Goal: Transaction & Acquisition: Purchase product/service

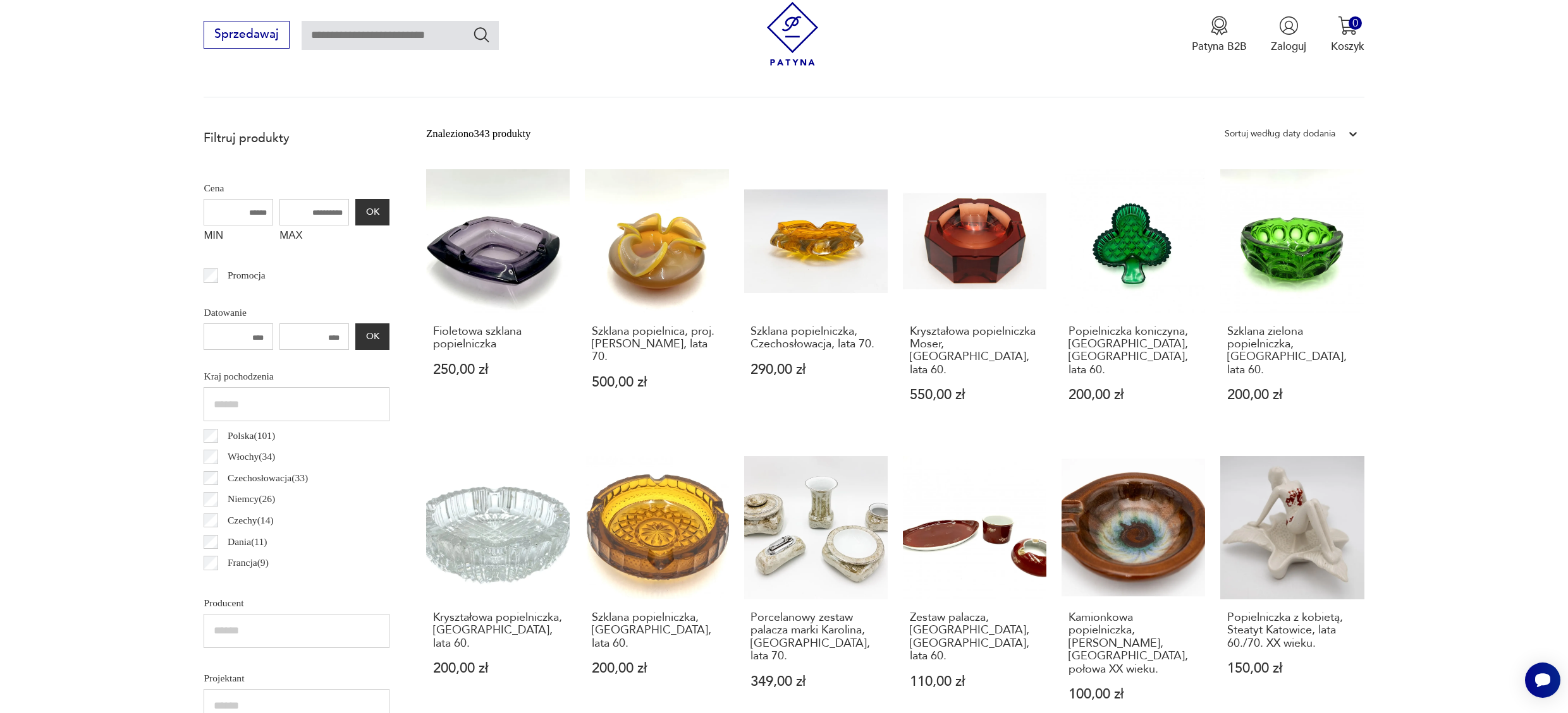
scroll to position [606, 0]
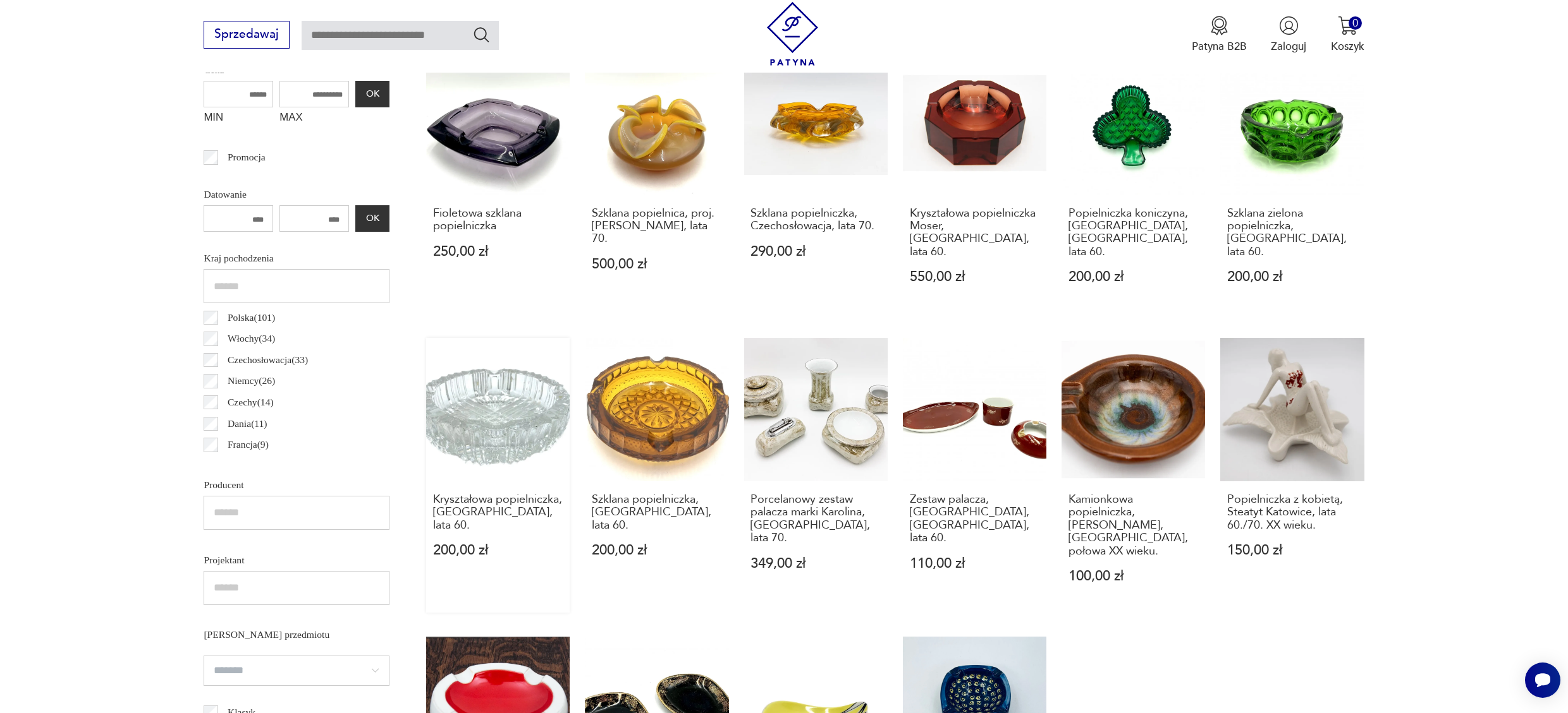
click at [502, 394] on link "Kryształowa popielniczka, [GEOGRAPHIC_DATA], lata 60. 200,00 zł" at bounding box center [498, 475] width 144 height 275
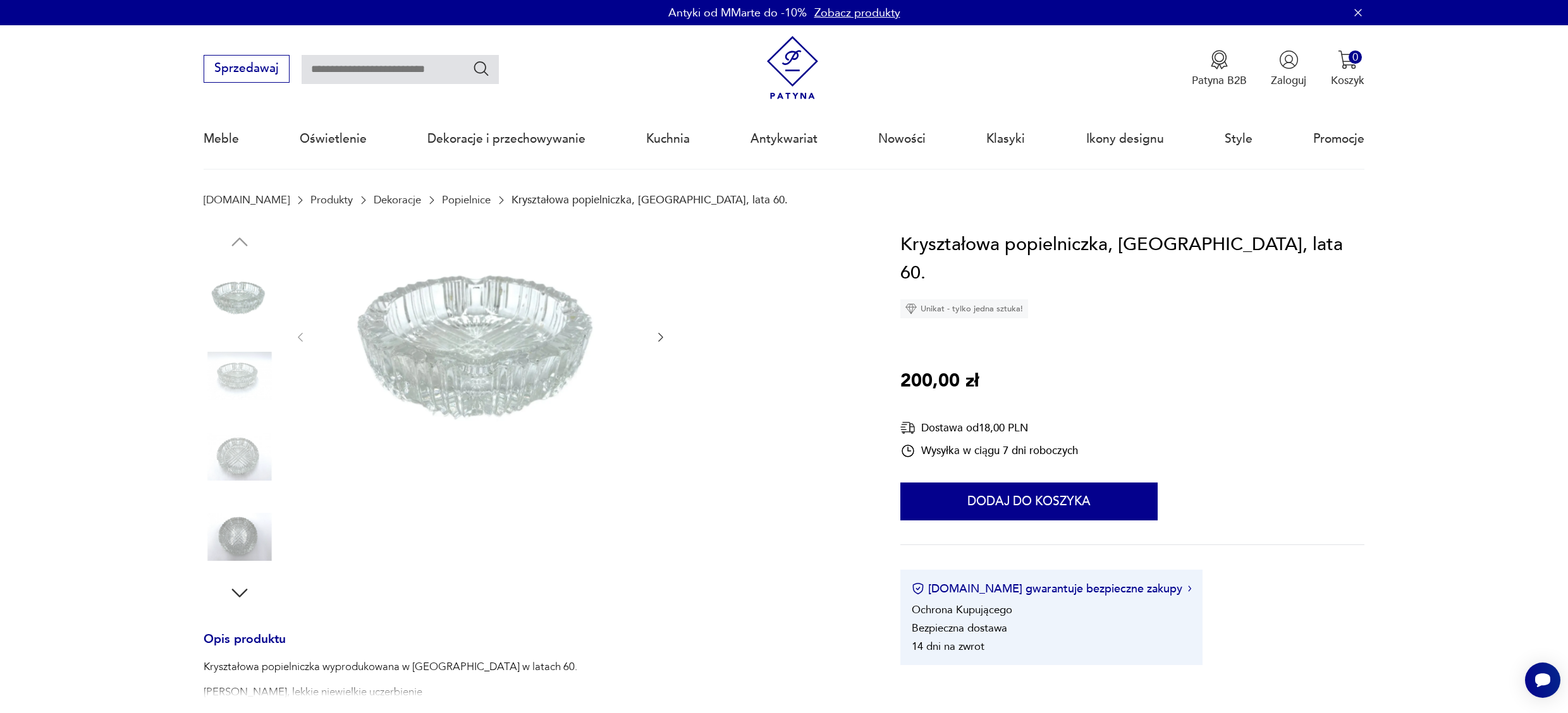
click at [236, 380] on img at bounding box center [240, 376] width 72 height 72
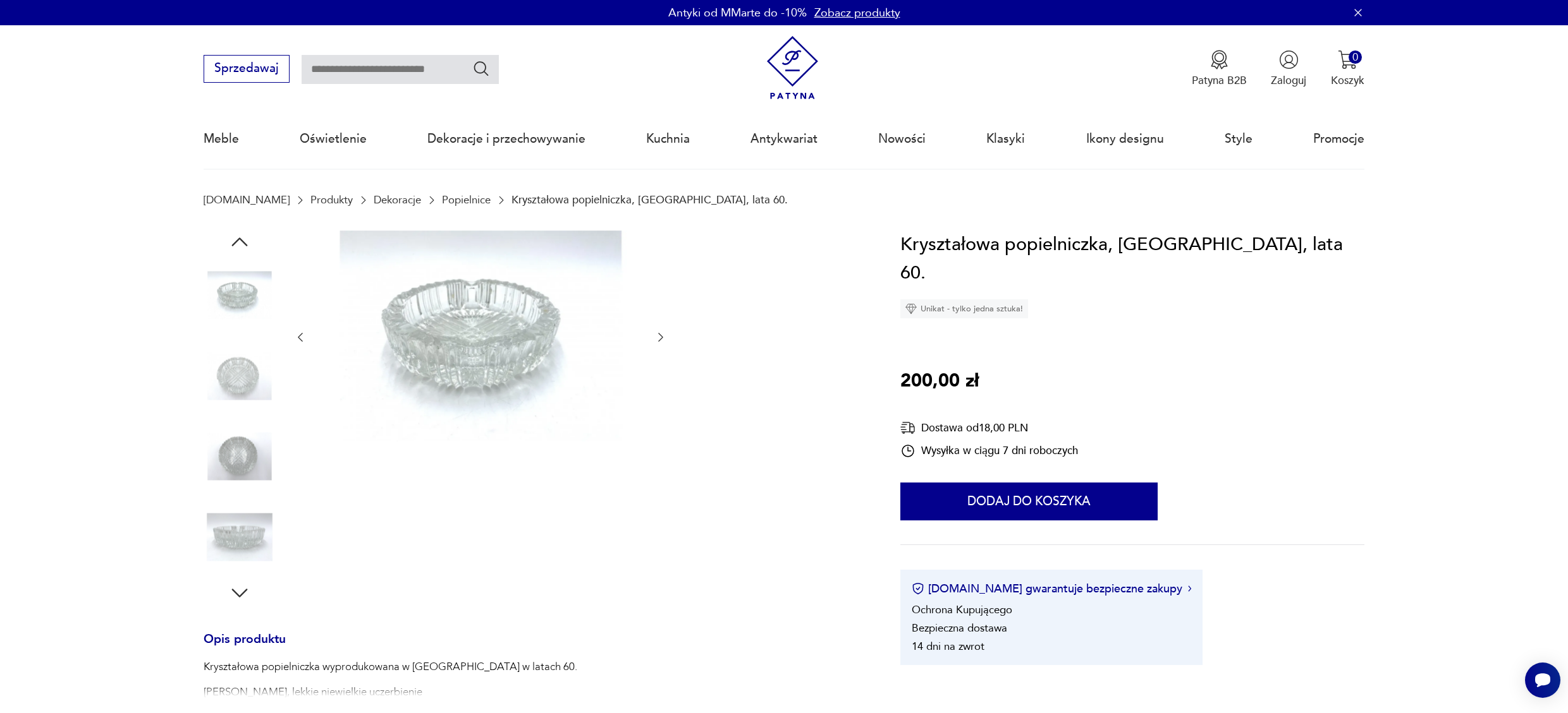
click at [511, 304] on img at bounding box center [481, 336] width 317 height 211
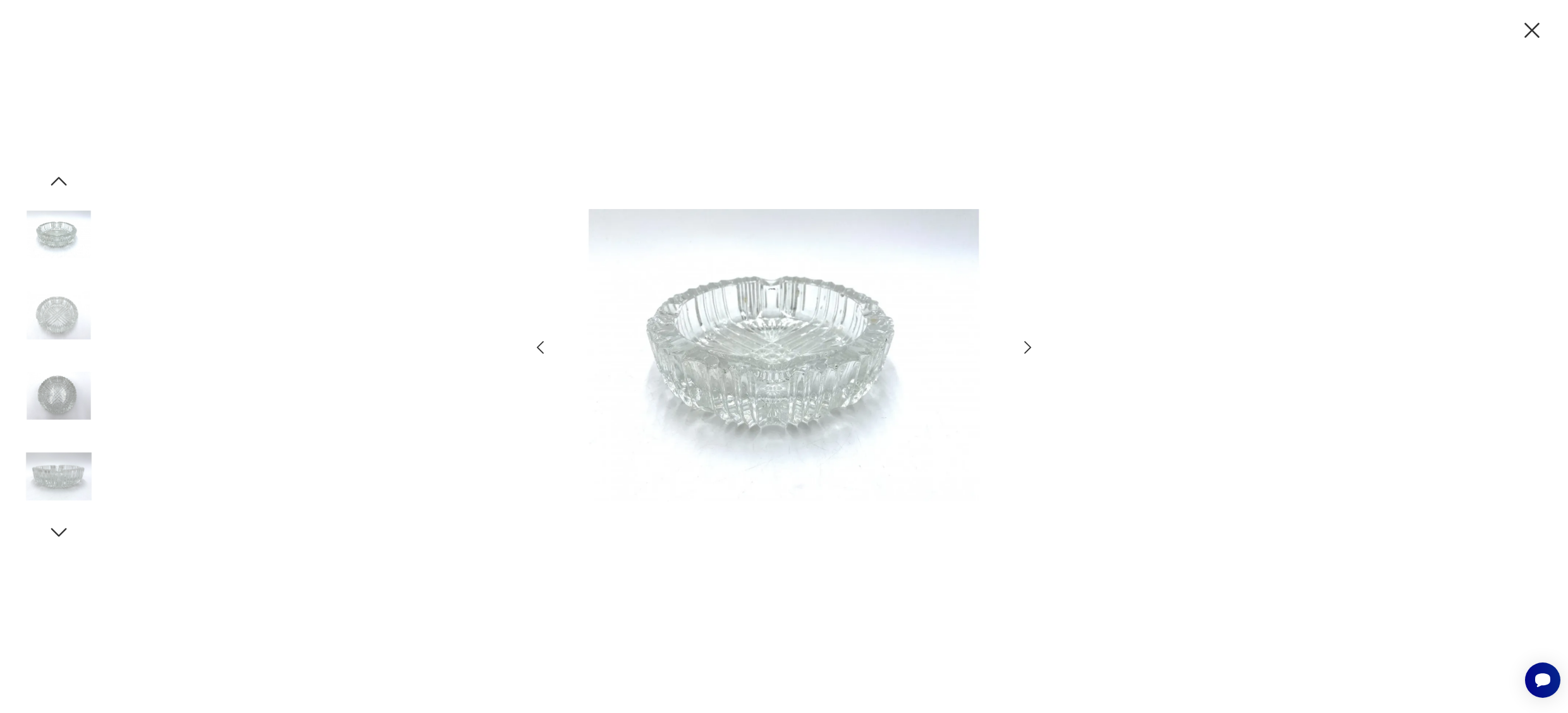
click at [1027, 346] on icon "button" at bounding box center [1028, 347] width 18 height 18
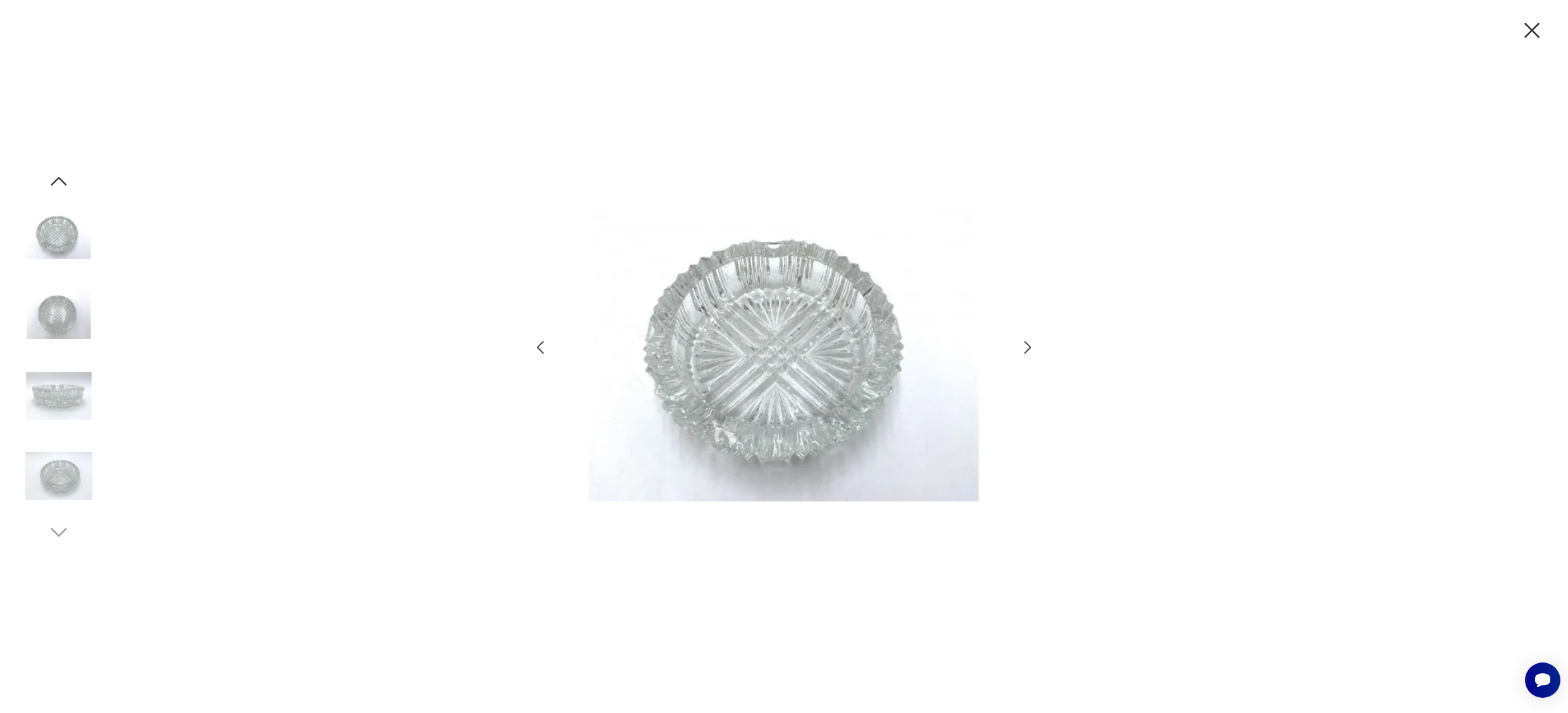
click at [1027, 346] on icon "button" at bounding box center [1028, 347] width 18 height 18
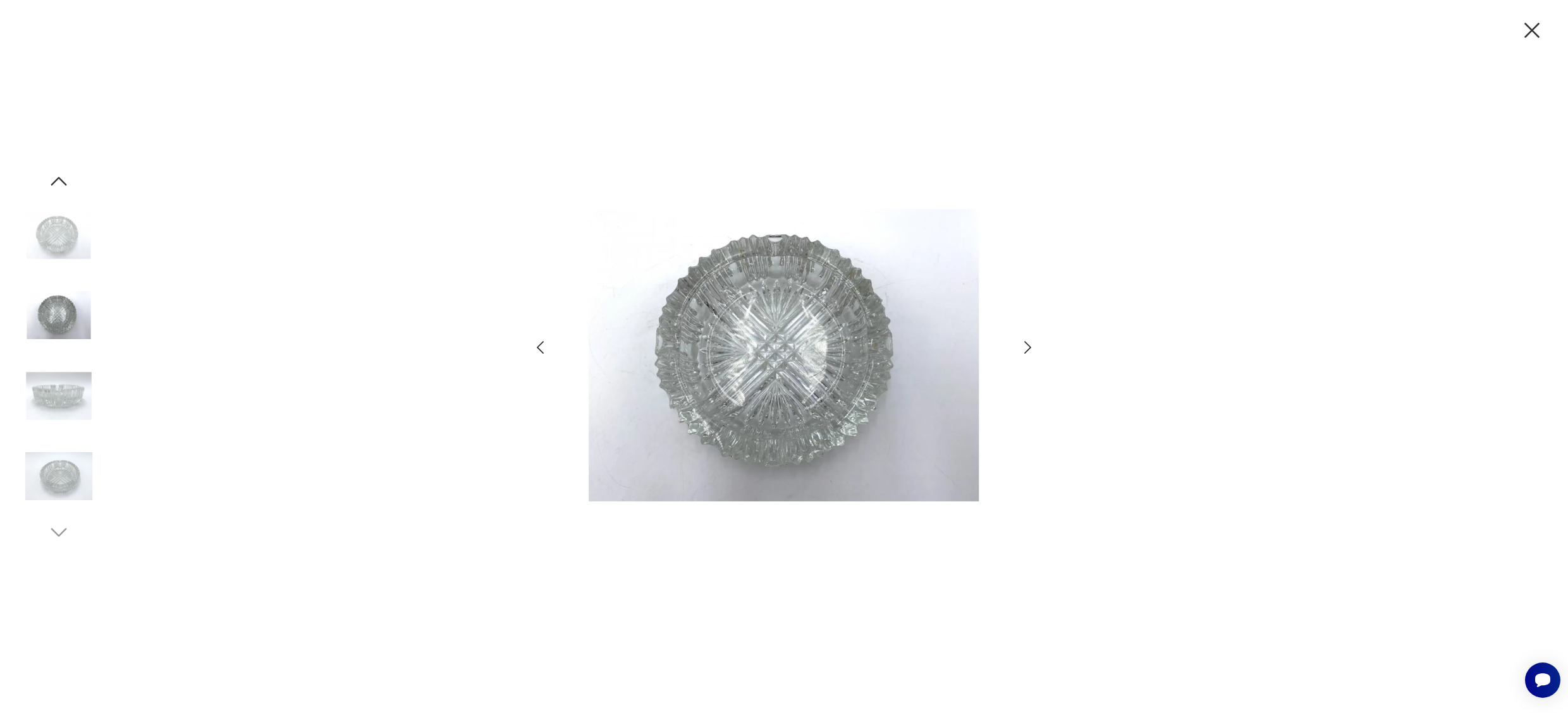
click at [1027, 346] on icon "button" at bounding box center [1028, 347] width 18 height 18
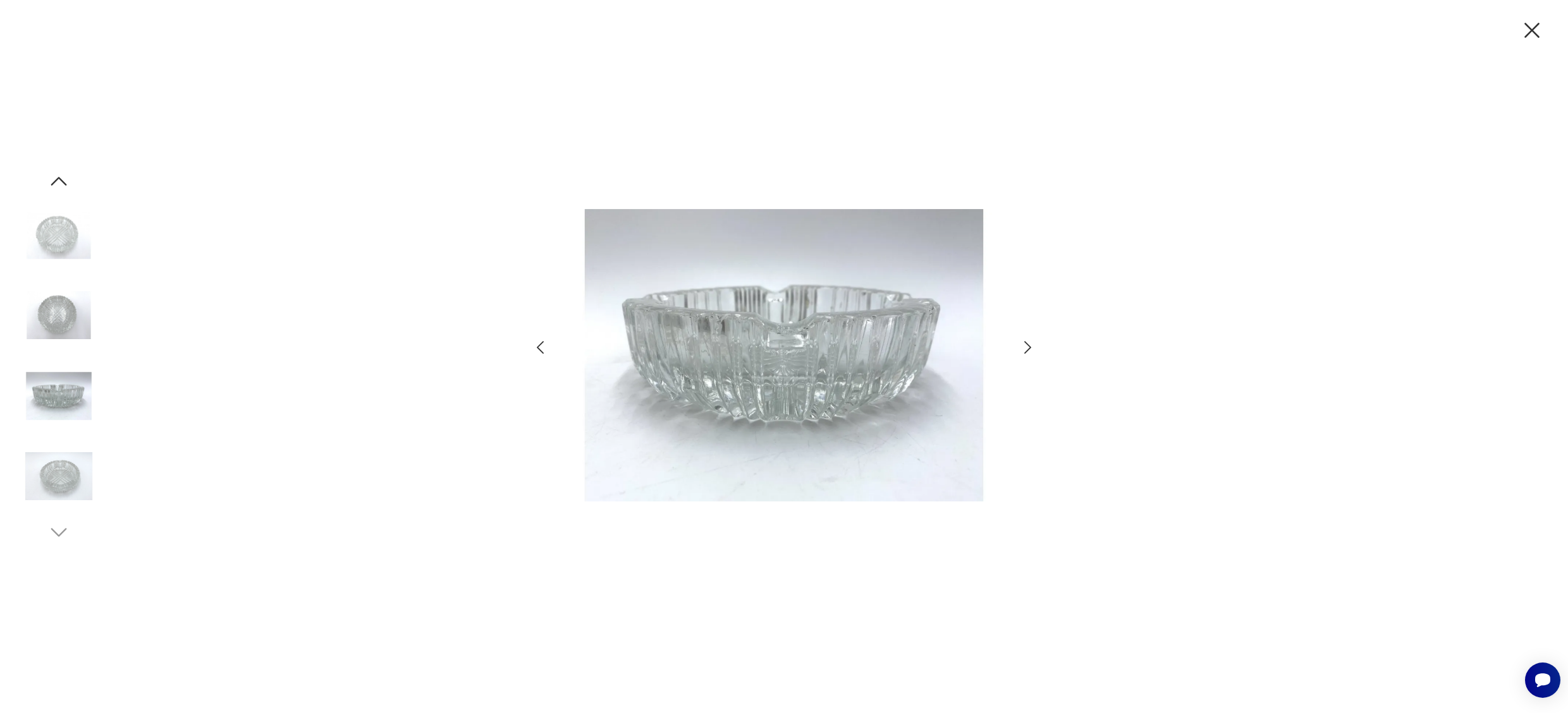
click at [1027, 346] on icon "button" at bounding box center [1028, 347] width 18 height 18
